Goal: Transaction & Acquisition: Purchase product/service

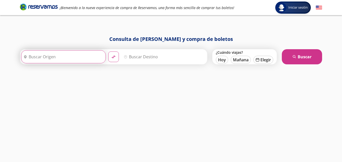
click at [76, 58] on input "Origen" at bounding box center [62, 56] width 83 height 13
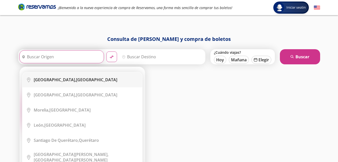
click at [74, 80] on div "[GEOGRAPHIC_DATA], [GEOGRAPHIC_DATA]" at bounding box center [76, 80] width 84 height 6
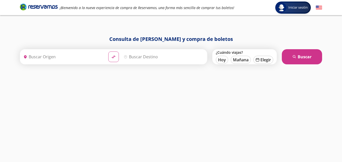
type input "[GEOGRAPHIC_DATA], [GEOGRAPHIC_DATA]"
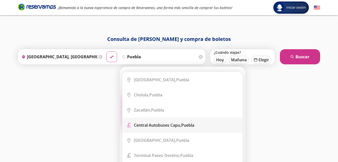
click at [140, 122] on b "Central Autobuses Capu," at bounding box center [157, 125] width 47 height 6
type input "Central Autobuses Capu, [GEOGRAPHIC_DATA]"
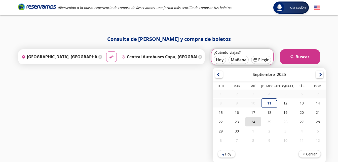
click at [252, 120] on div "24" at bounding box center [253, 121] width 16 height 9
type input "[DATE]"
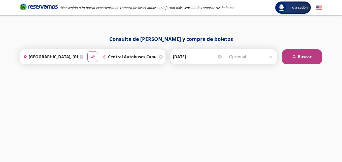
click at [306, 58] on button "search [GEOGRAPHIC_DATA]" at bounding box center [302, 56] width 40 height 15
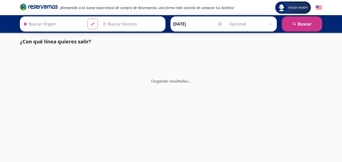
type input "[GEOGRAPHIC_DATA], [GEOGRAPHIC_DATA]"
type input "Central Autobuses Capu, [GEOGRAPHIC_DATA]"
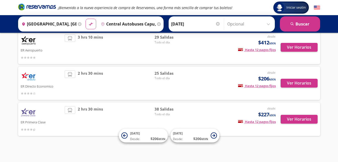
scroll to position [40, 0]
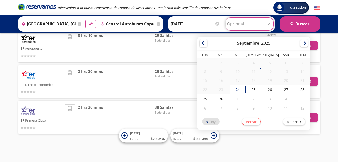
click at [269, 23] on input "Opcional" at bounding box center [249, 24] width 45 height 13
click at [270, 91] on div "26" at bounding box center [270, 89] width 16 height 9
type input "[DATE]"
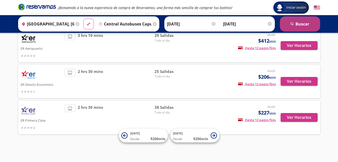
click at [300, 21] on button "search [GEOGRAPHIC_DATA]" at bounding box center [300, 23] width 40 height 15
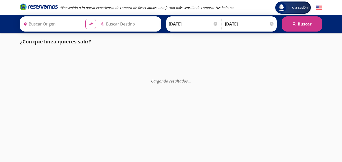
type input "[GEOGRAPHIC_DATA], [GEOGRAPHIC_DATA]"
type input "Central Autobuses Capu, [GEOGRAPHIC_DATA]"
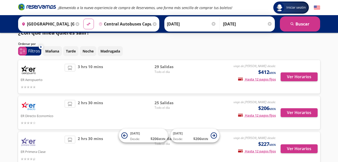
scroll to position [10, 0]
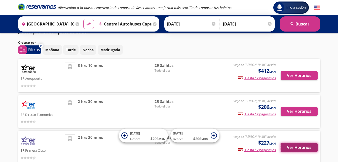
click at [299, 148] on button "Ver Horarios" at bounding box center [299, 147] width 37 height 9
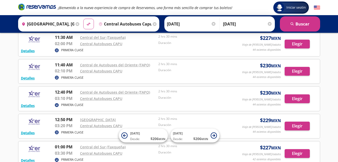
scroll to position [413, 0]
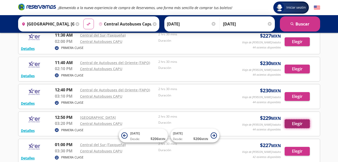
click at [299, 123] on button "Elegir" at bounding box center [297, 123] width 25 height 9
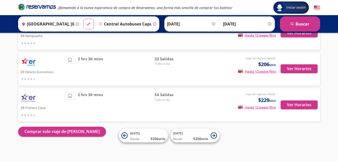
scroll to position [53, 0]
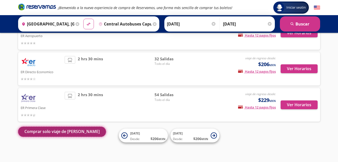
click at [39, 131] on button "Comprar solo viaje de [PERSON_NAME]" at bounding box center [62, 131] width 88 height 10
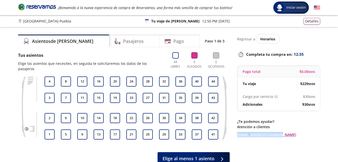
drag, startPoint x: 236, startPoint y: 134, endPoint x: 284, endPoint y: 136, distance: 47.4
click at [284, 136] on div "Asientos de [PERSON_NAME] Pago Paso 1 de 3 Tus asientos Elige los asientos que …" at bounding box center [169, 102] width 307 height 137
copy link "[EMAIL_ADDRESS][DOMAIN_NAME]"
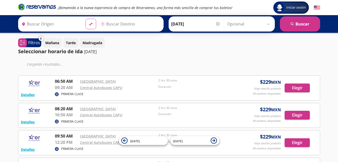
type input "[GEOGRAPHIC_DATA], [GEOGRAPHIC_DATA]"
type input "Central Autobuses Capu, [GEOGRAPHIC_DATA]"
